Goal: Task Accomplishment & Management: Manage account settings

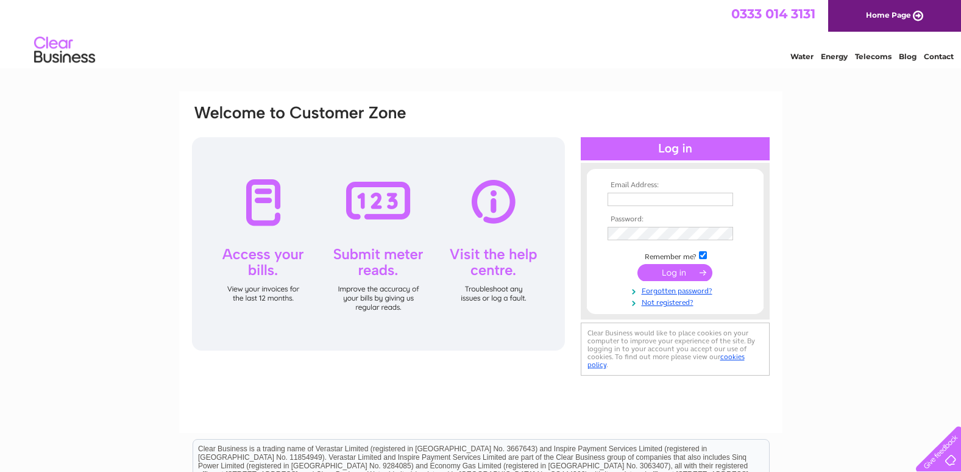
click at [616, 195] on input "text" at bounding box center [671, 199] width 126 height 13
type input "[EMAIL_ADDRESS][DOMAIN_NAME]"
click at [678, 272] on input "submit" at bounding box center [675, 273] width 75 height 17
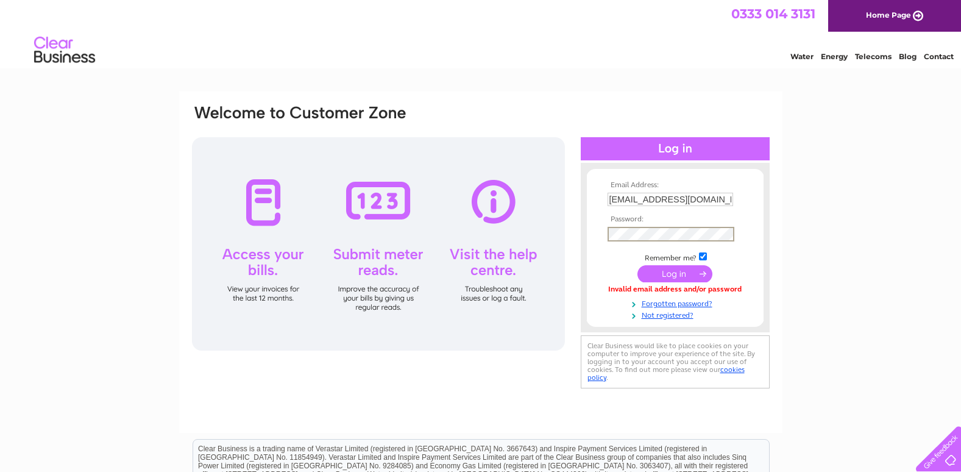
click at [671, 273] on input "submit" at bounding box center [675, 273] width 75 height 17
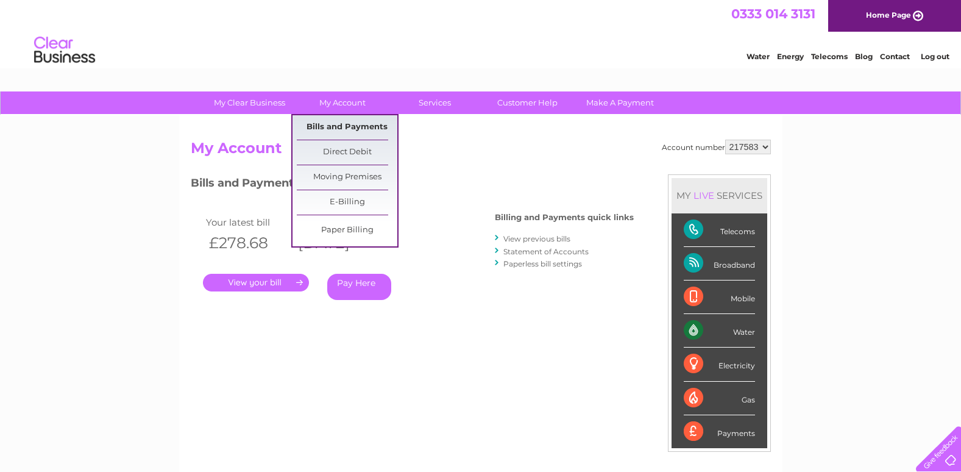
click at [358, 124] on link "Bills and Payments" at bounding box center [347, 127] width 101 height 24
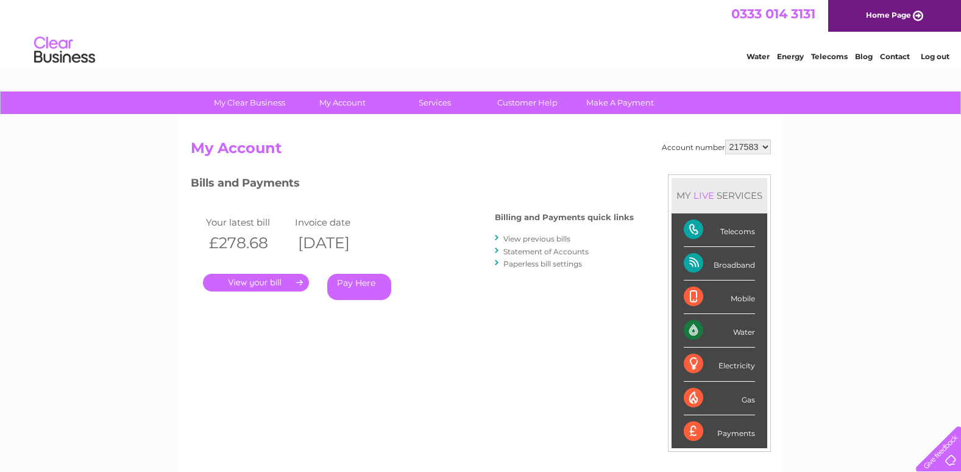
click at [536, 236] on link "View previous bills" at bounding box center [536, 238] width 67 height 9
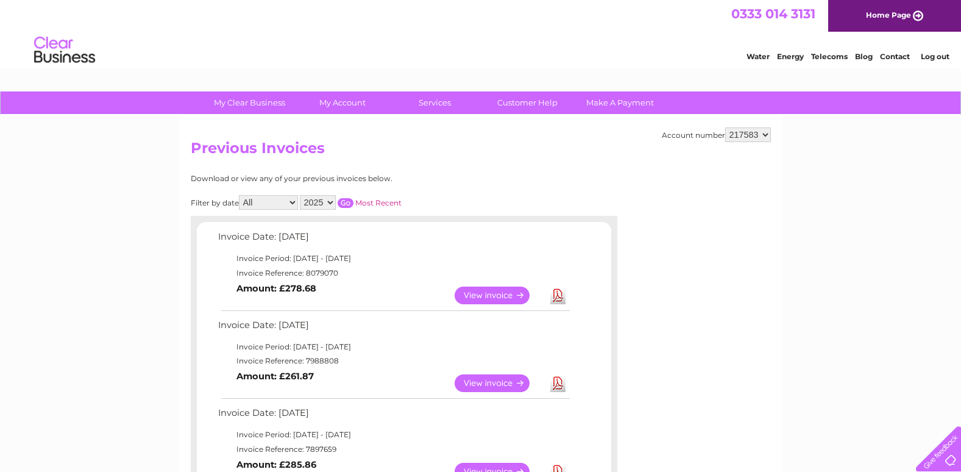
click at [497, 377] on link "View" at bounding box center [500, 383] width 90 height 18
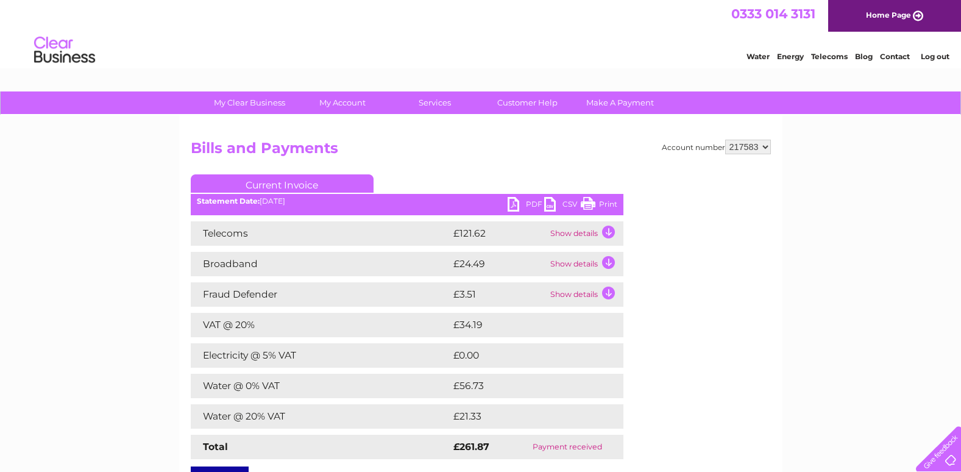
click at [588, 200] on link "Print" at bounding box center [599, 206] width 37 height 18
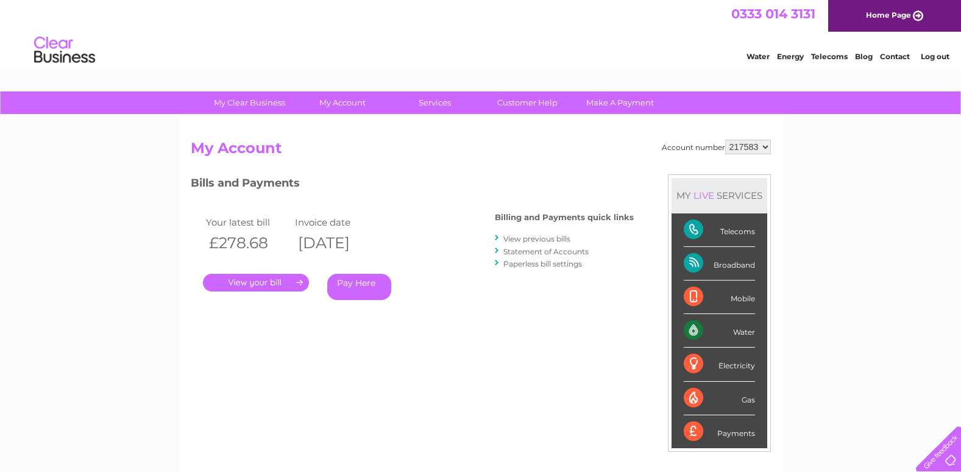
click at [257, 279] on link "." at bounding box center [256, 283] width 106 height 18
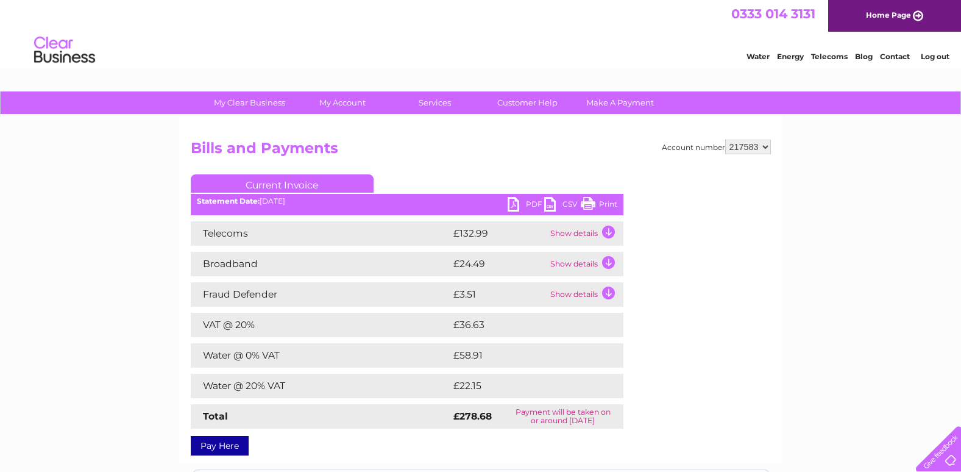
click at [589, 201] on link "Print" at bounding box center [599, 206] width 37 height 18
